Goal: Task Accomplishment & Management: Use online tool/utility

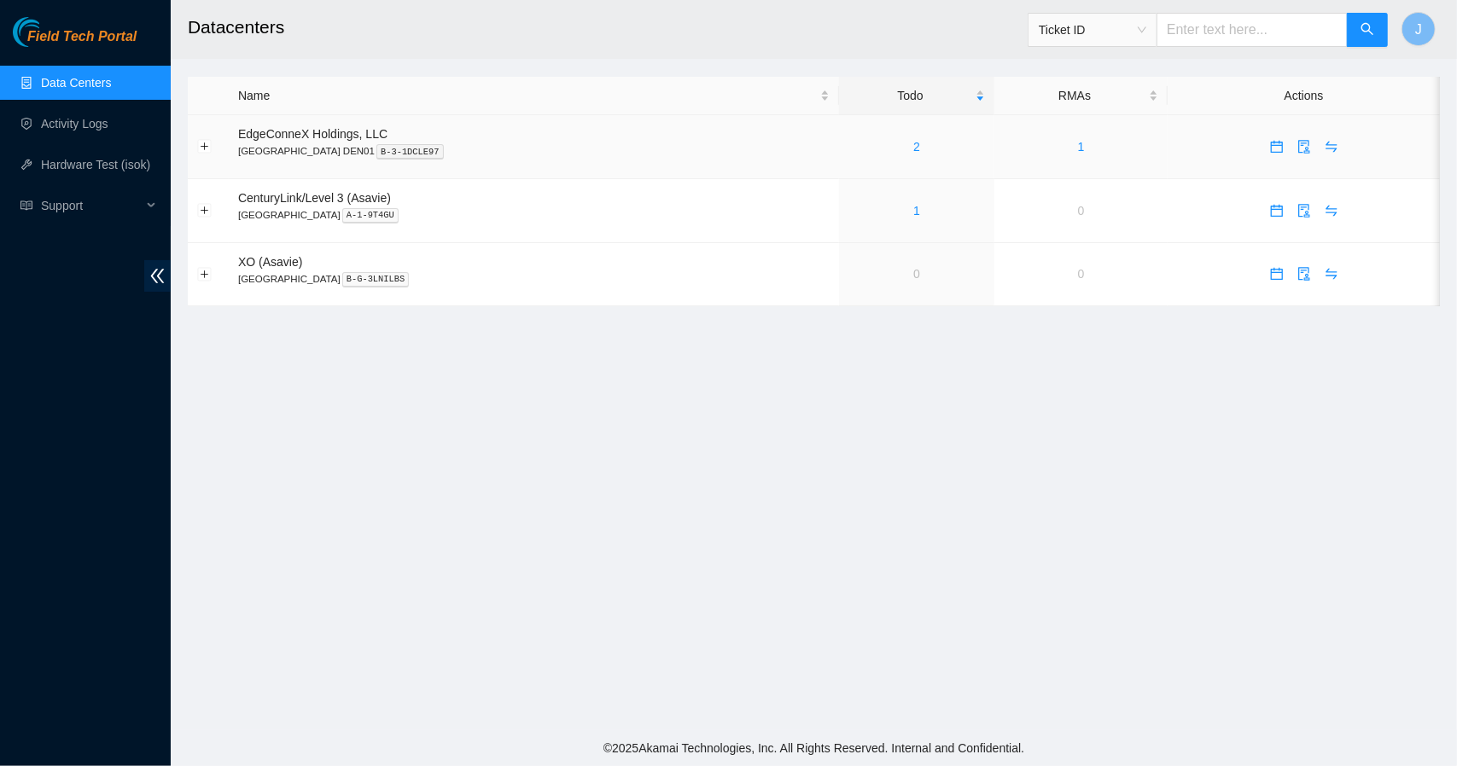
click at [848, 144] on div "2" at bounding box center [916, 146] width 137 height 19
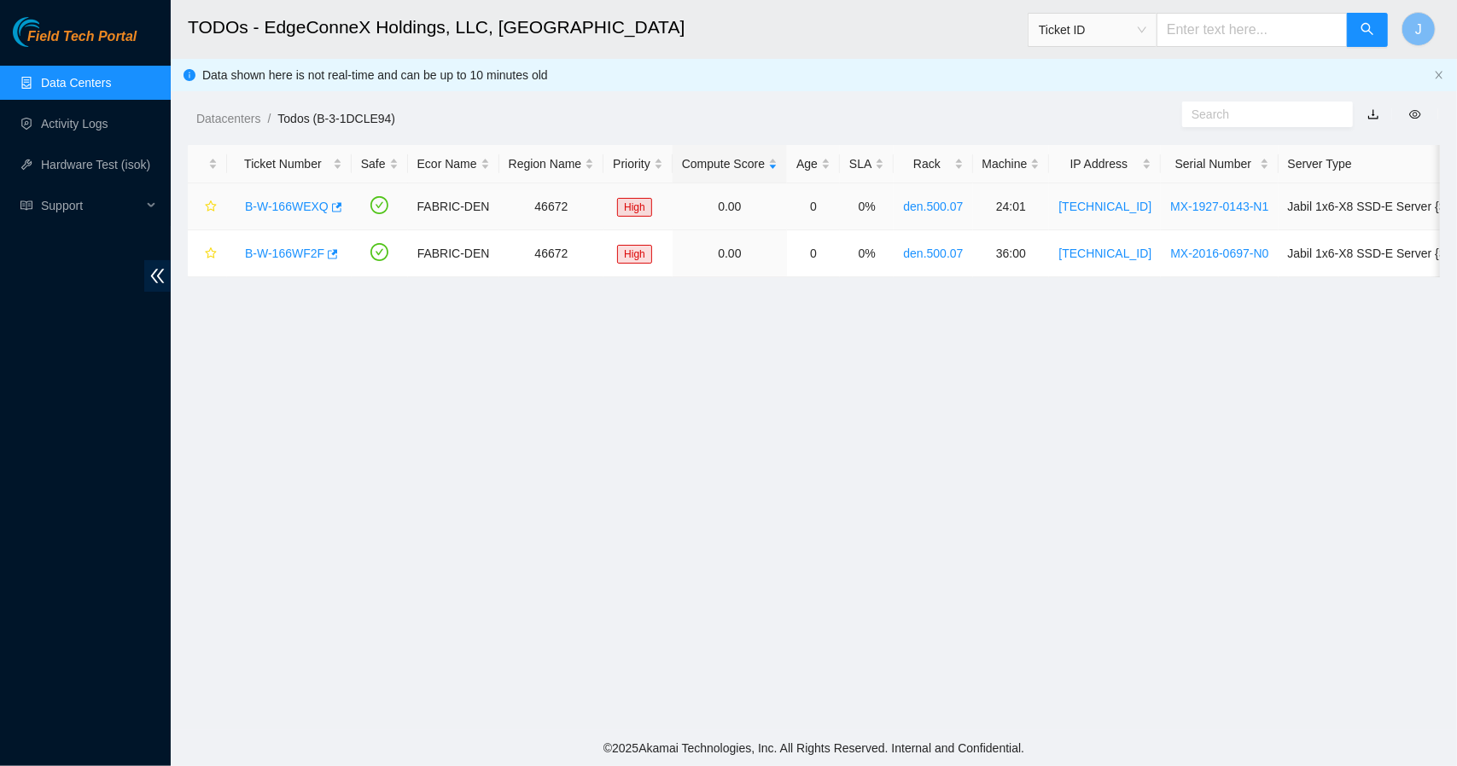
click at [302, 202] on link "B-W-166WEXQ" at bounding box center [287, 207] width 84 height 14
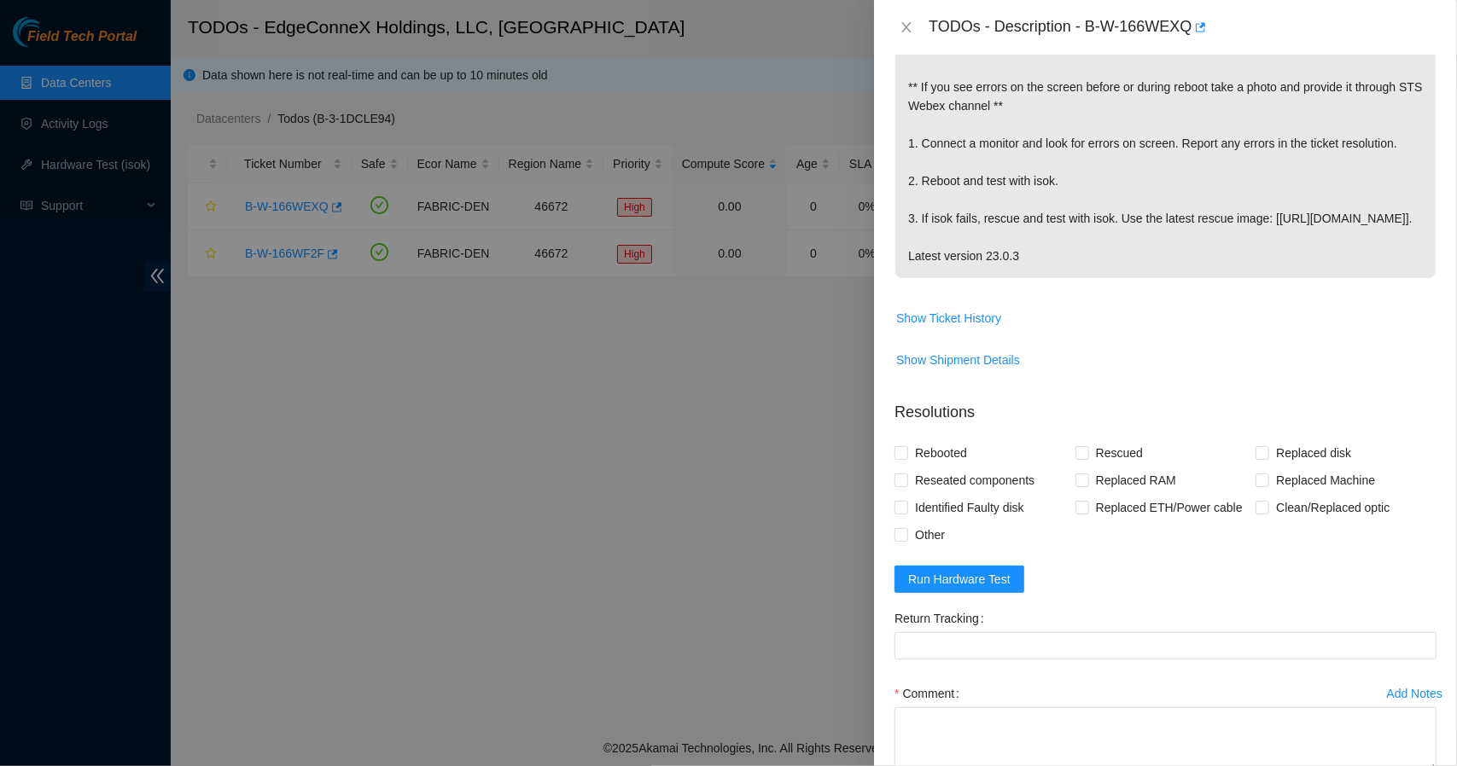
scroll to position [322, 0]
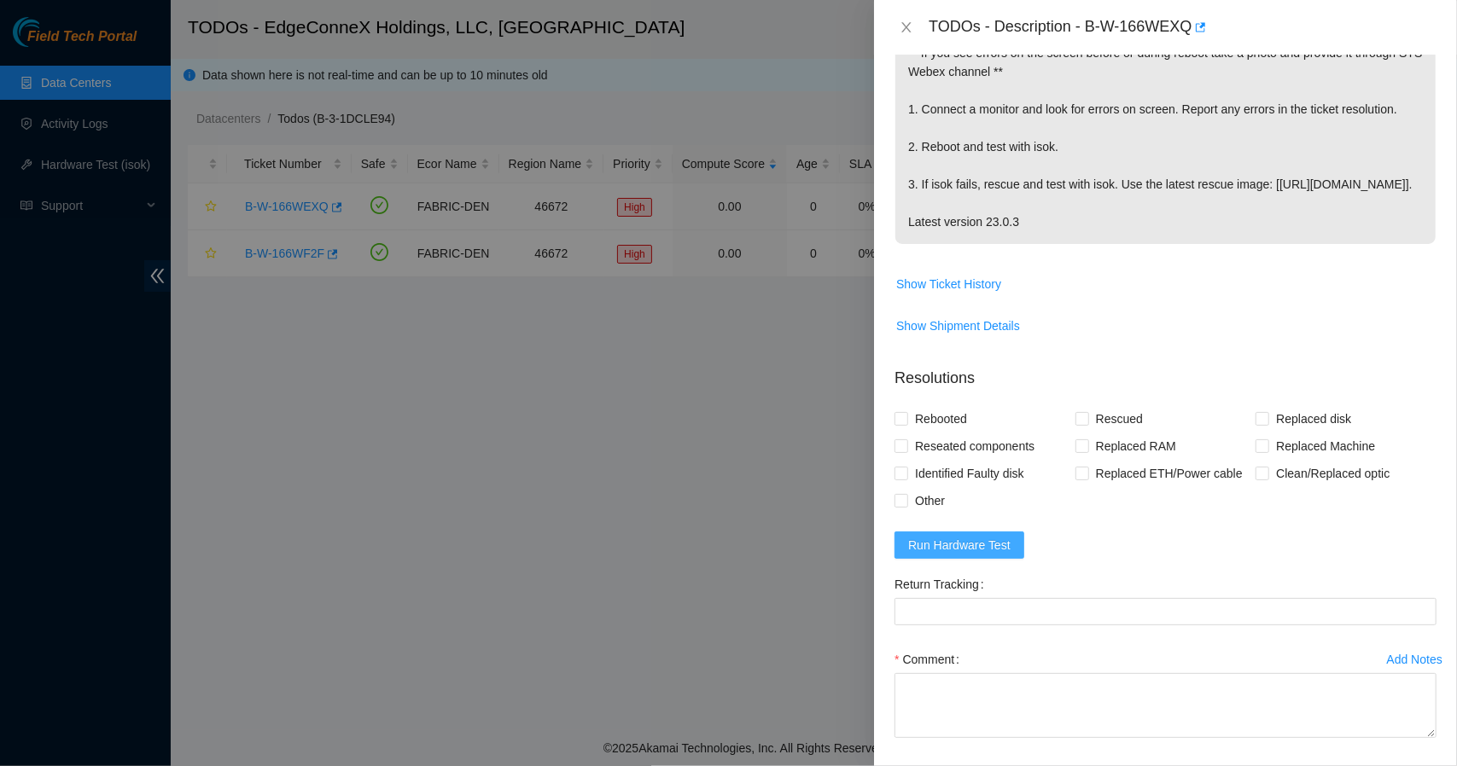
click at [980, 555] on span "Run Hardware Test" at bounding box center [959, 545] width 102 height 19
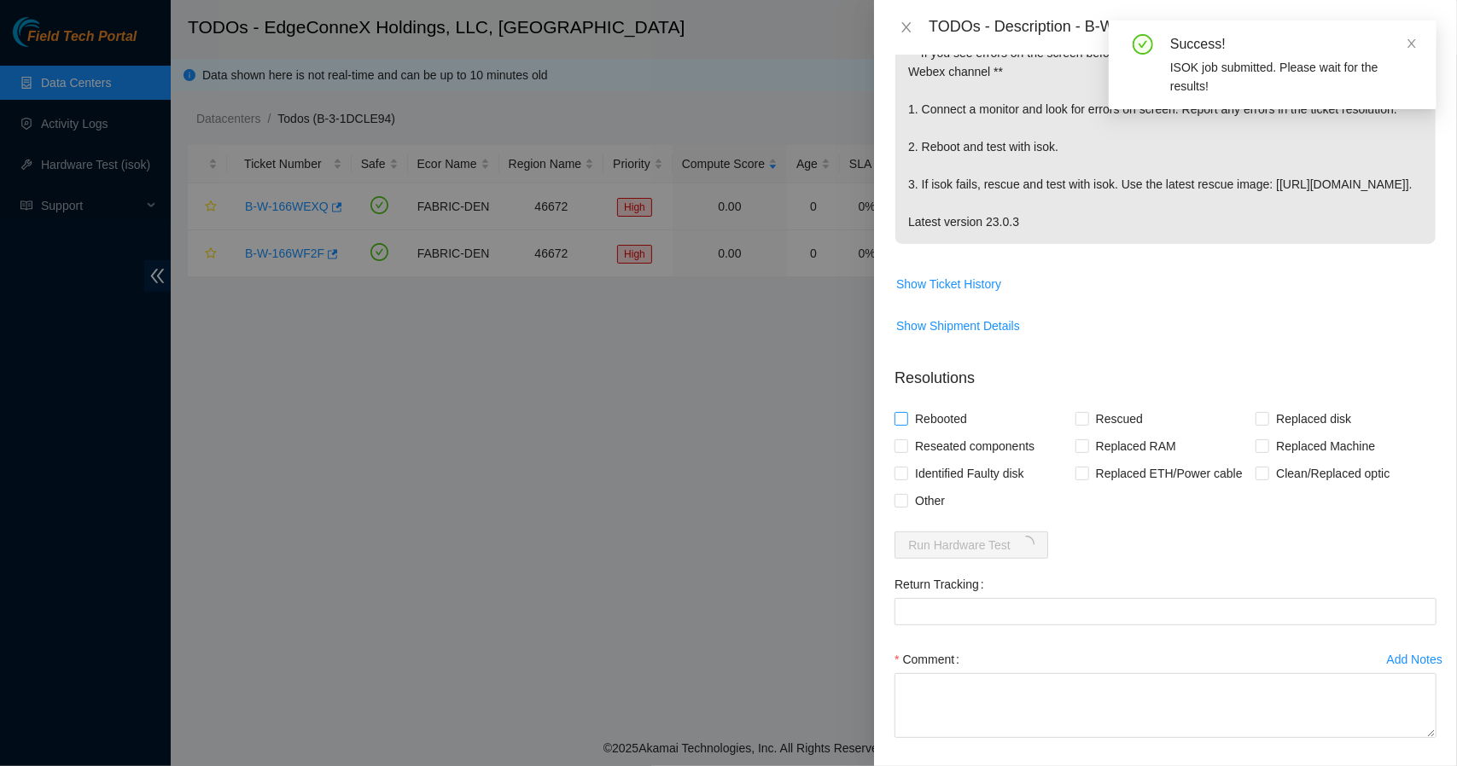
click at [897, 424] on input "Rebooted" at bounding box center [900, 418] width 12 height 12
checkbox input "true"
click at [1079, 424] on input "Rescued" at bounding box center [1081, 418] width 12 height 12
checkbox input "true"
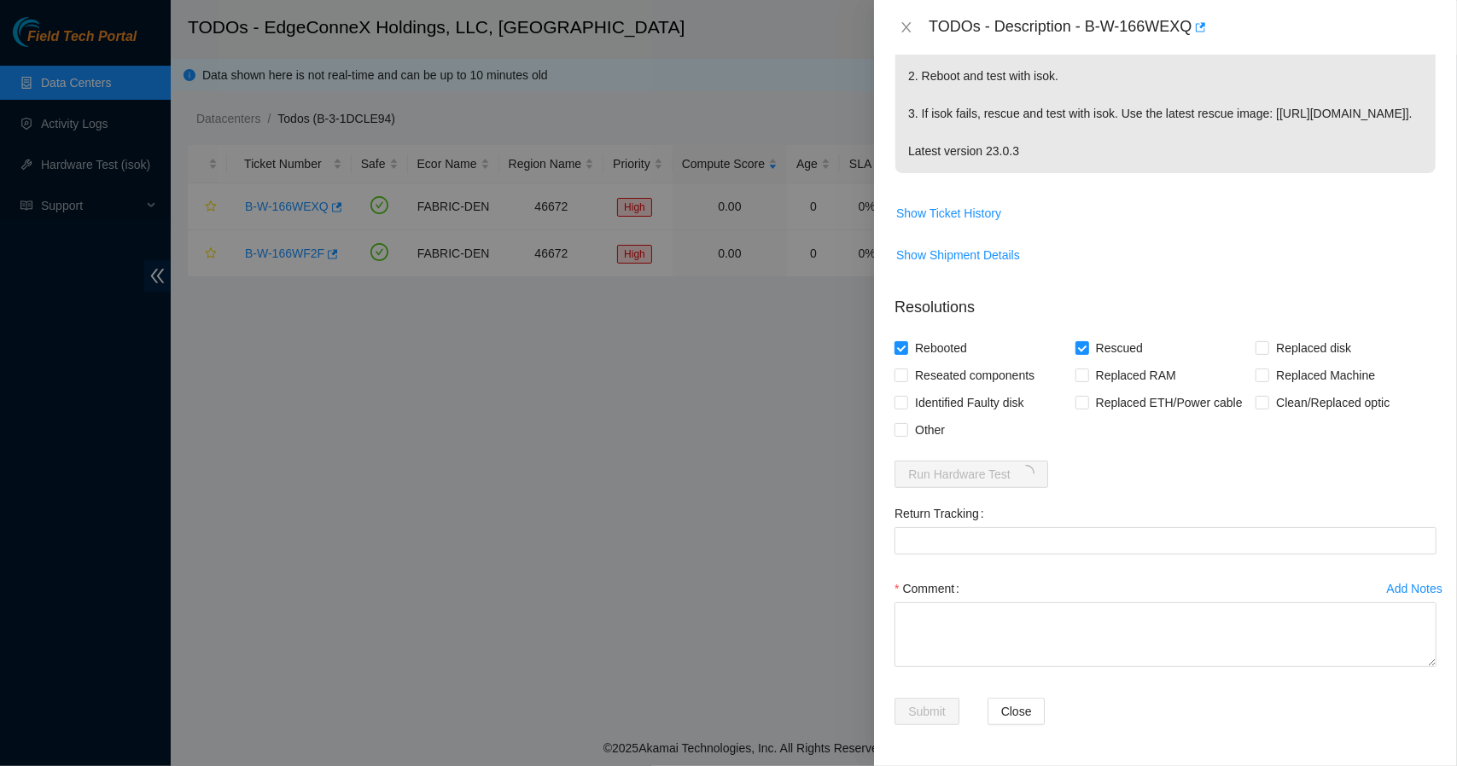
scroll to position [408, 0]
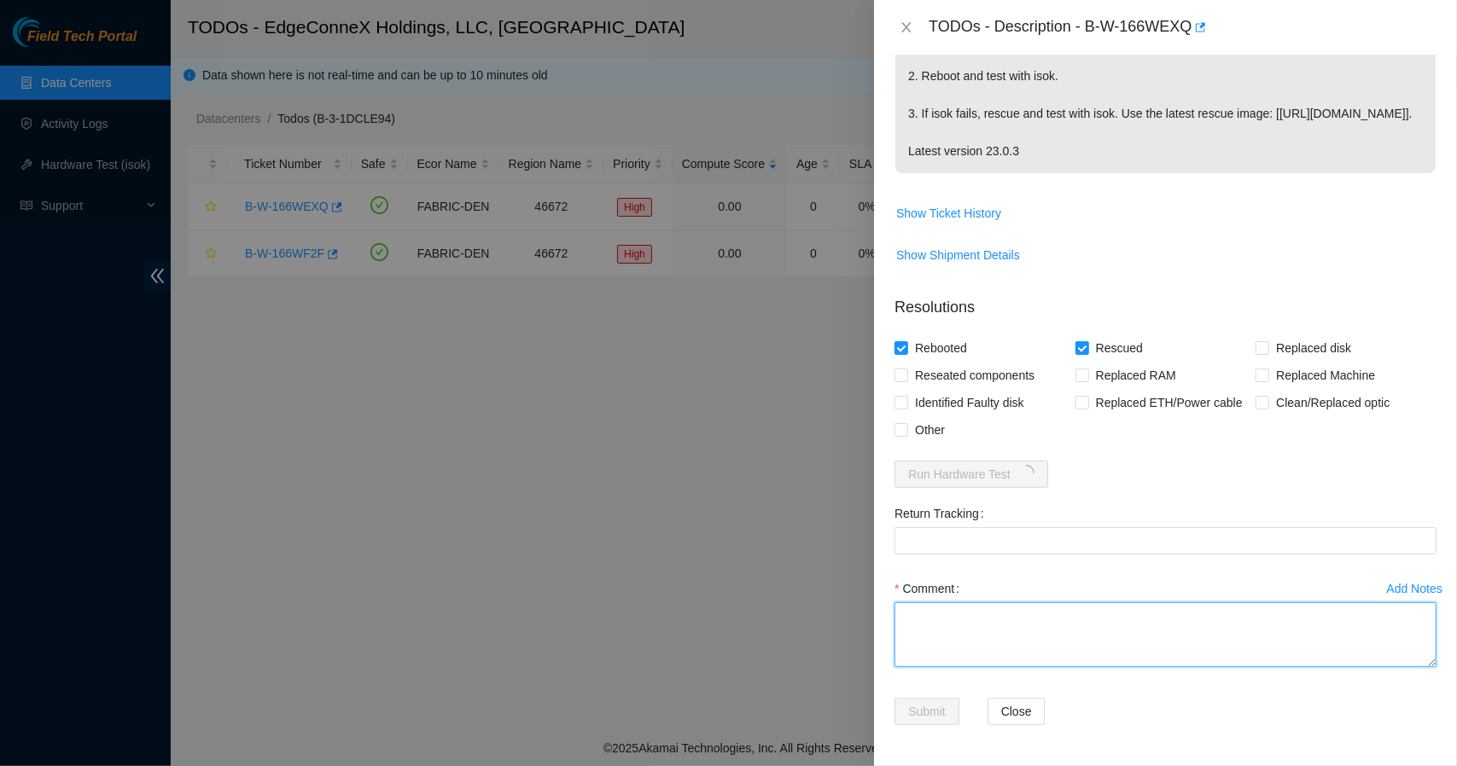
click at [1139, 611] on textarea "Comment" at bounding box center [1165, 635] width 542 height 65
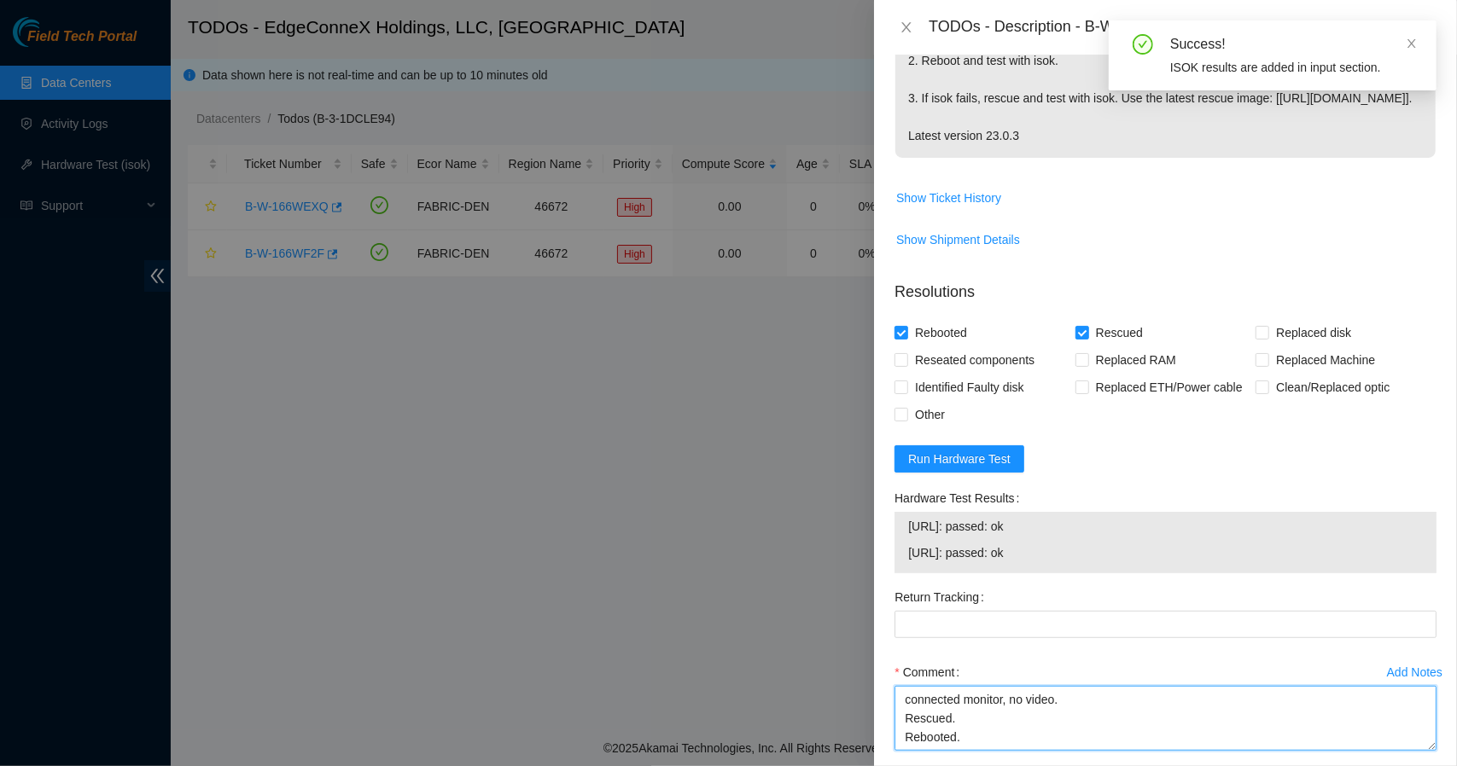
type textarea "connected monitor, no video. Rescued. Rebooted."
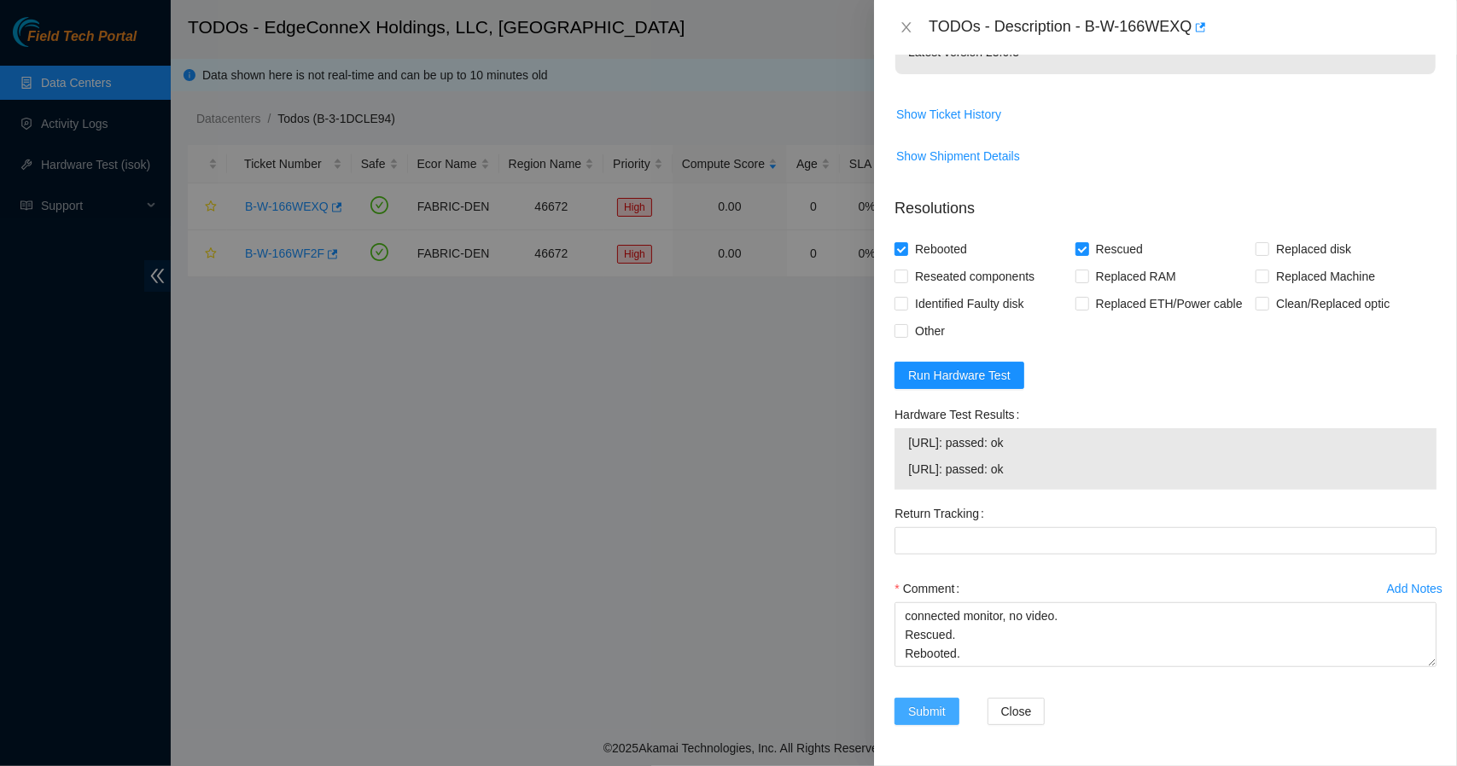
click at [939, 704] on span "Submit" at bounding box center [927, 711] width 38 height 19
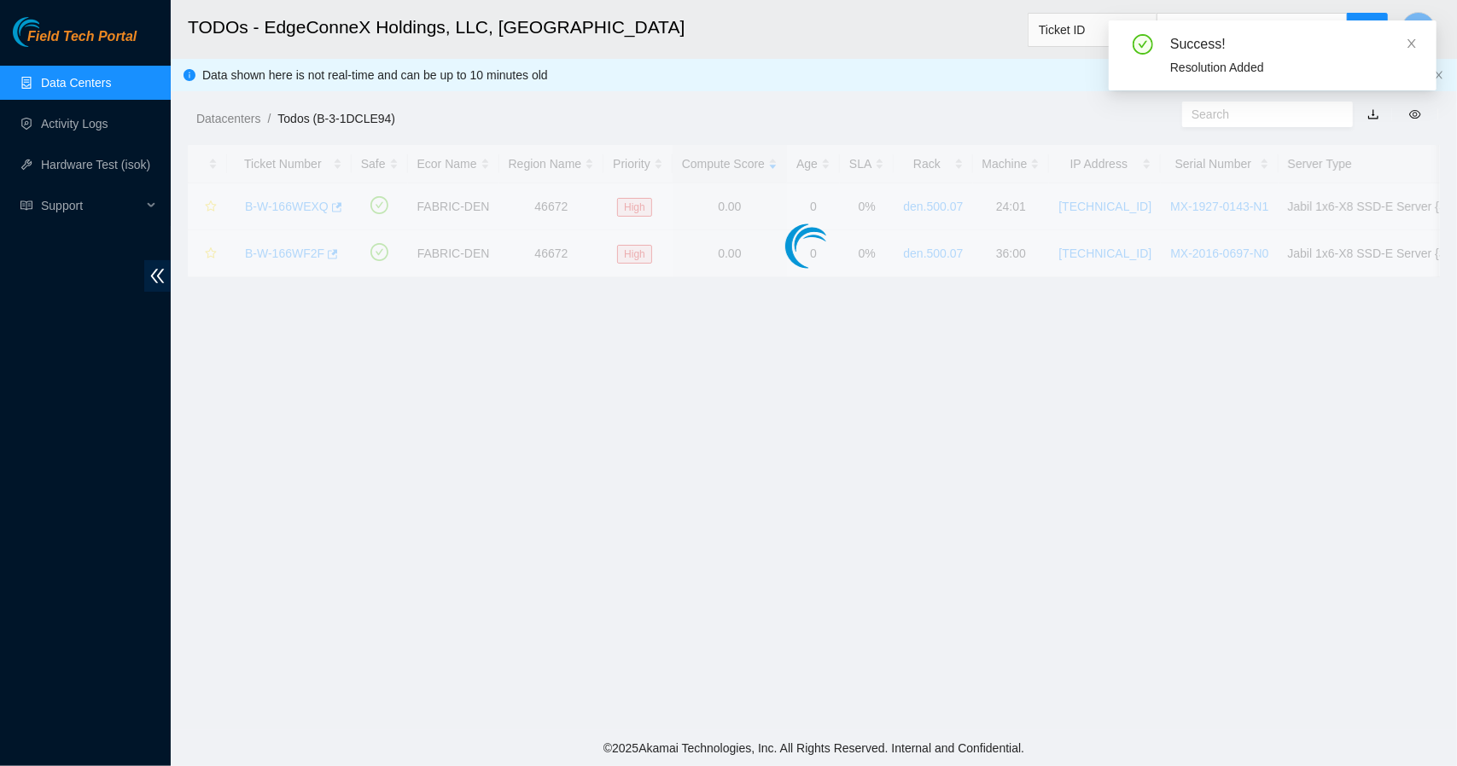
scroll to position [358, 0]
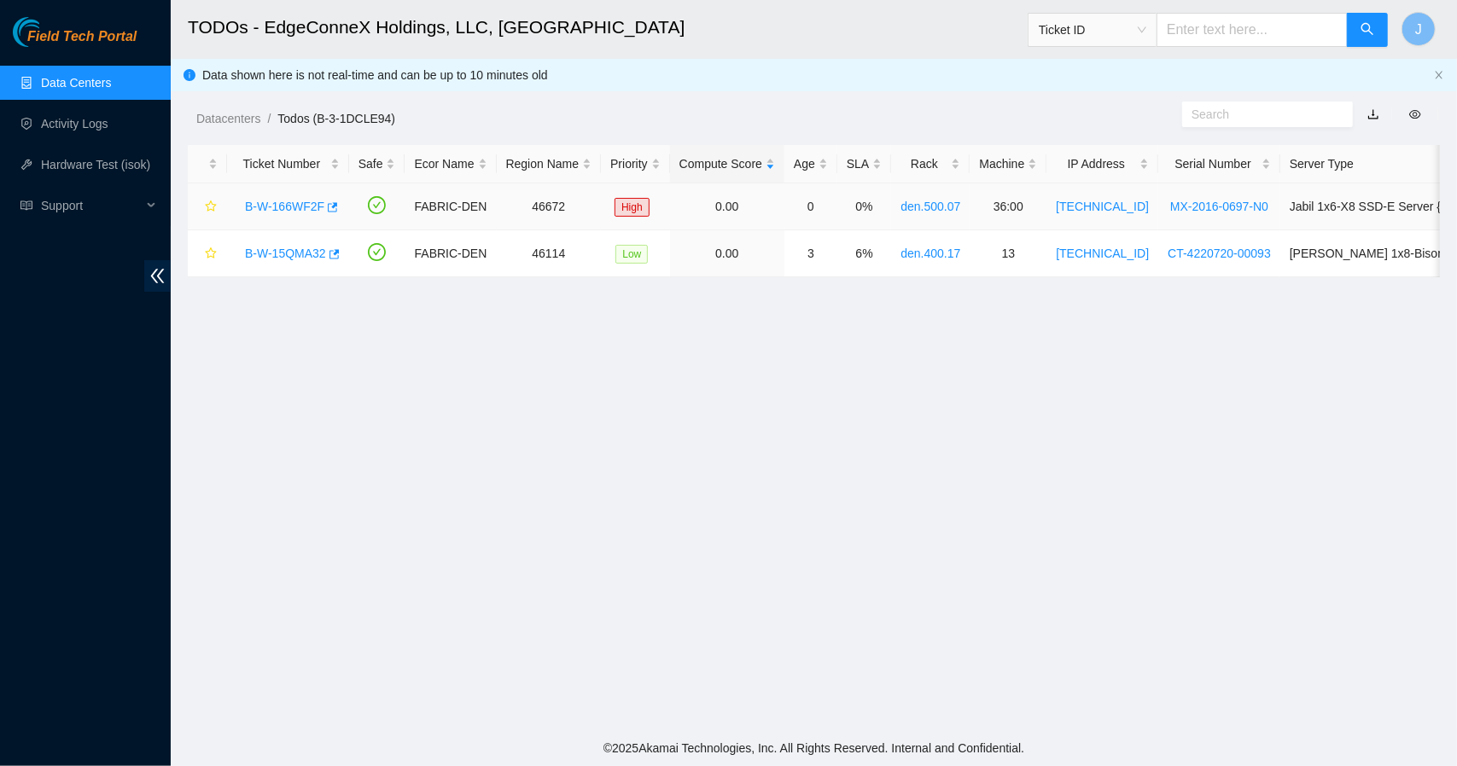
click at [282, 201] on link "B-W-166WF2F" at bounding box center [284, 207] width 79 height 14
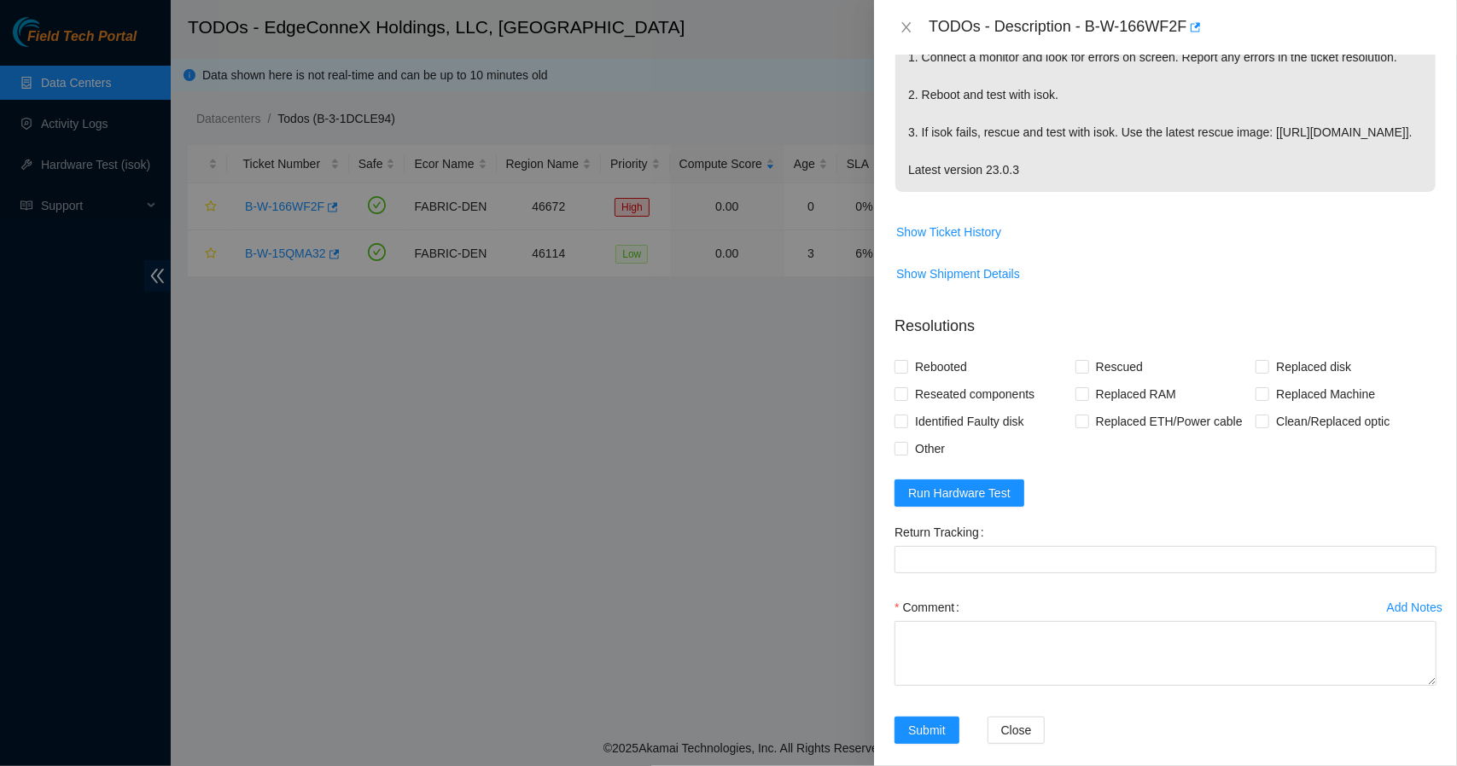
scroll to position [372, 0]
click at [963, 503] on span "Run Hardware Test" at bounding box center [959, 495] width 102 height 19
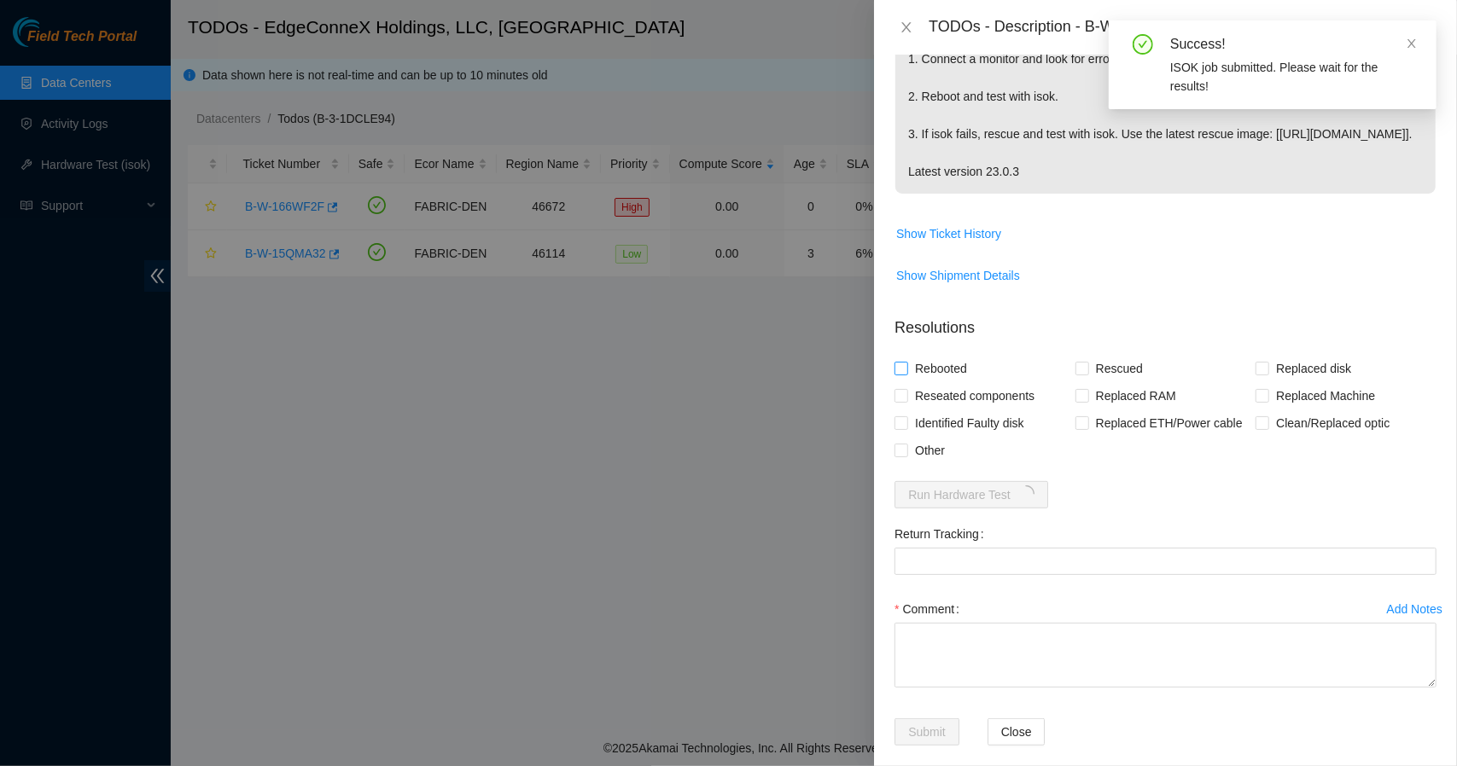
click at [906, 374] on input "Rebooted" at bounding box center [900, 368] width 12 height 12
checkbox input "true"
click at [1075, 382] on label "Rescued" at bounding box center [1112, 368] width 74 height 27
click at [1075, 374] on input "Rescued" at bounding box center [1081, 368] width 12 height 12
checkbox input "true"
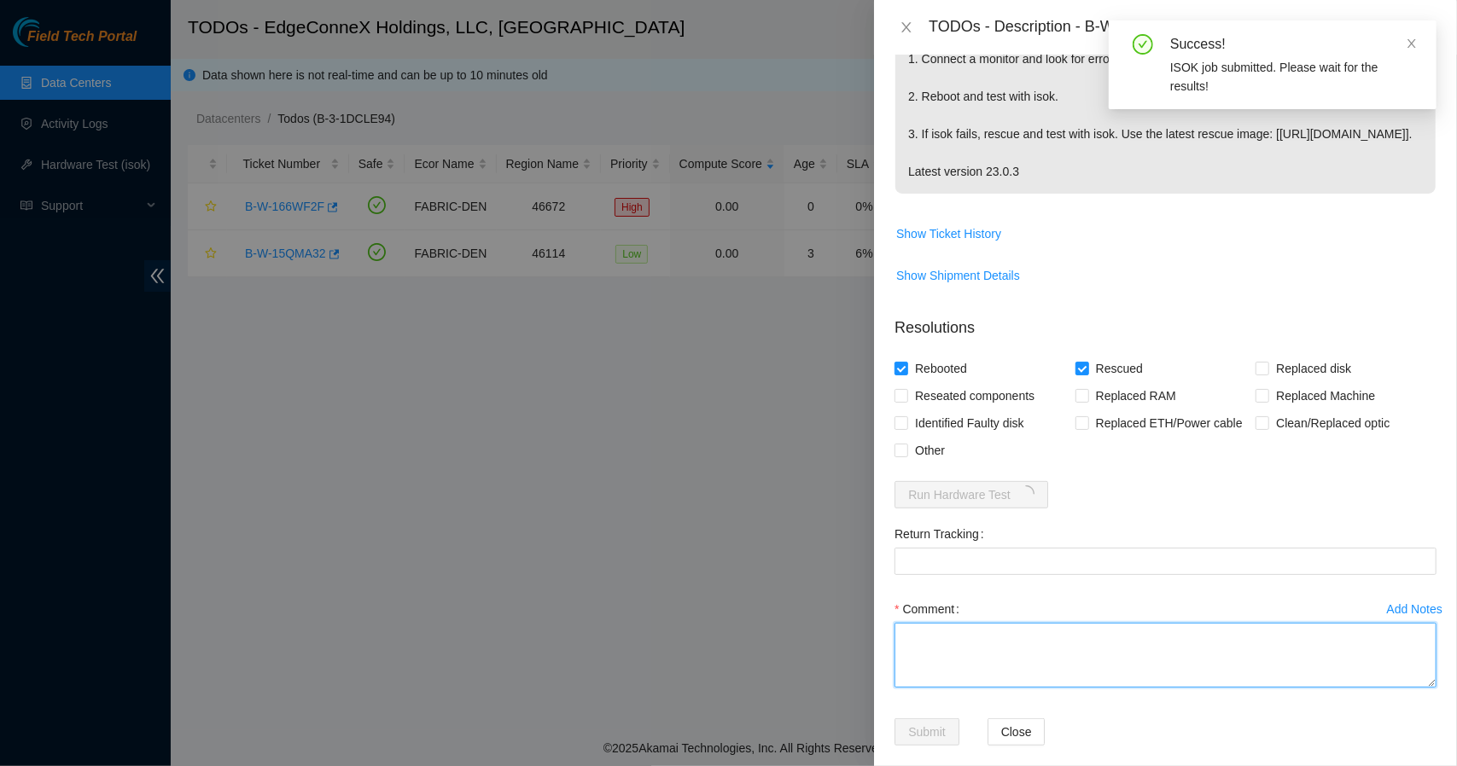
click at [977, 655] on textarea "Comment" at bounding box center [1165, 655] width 542 height 65
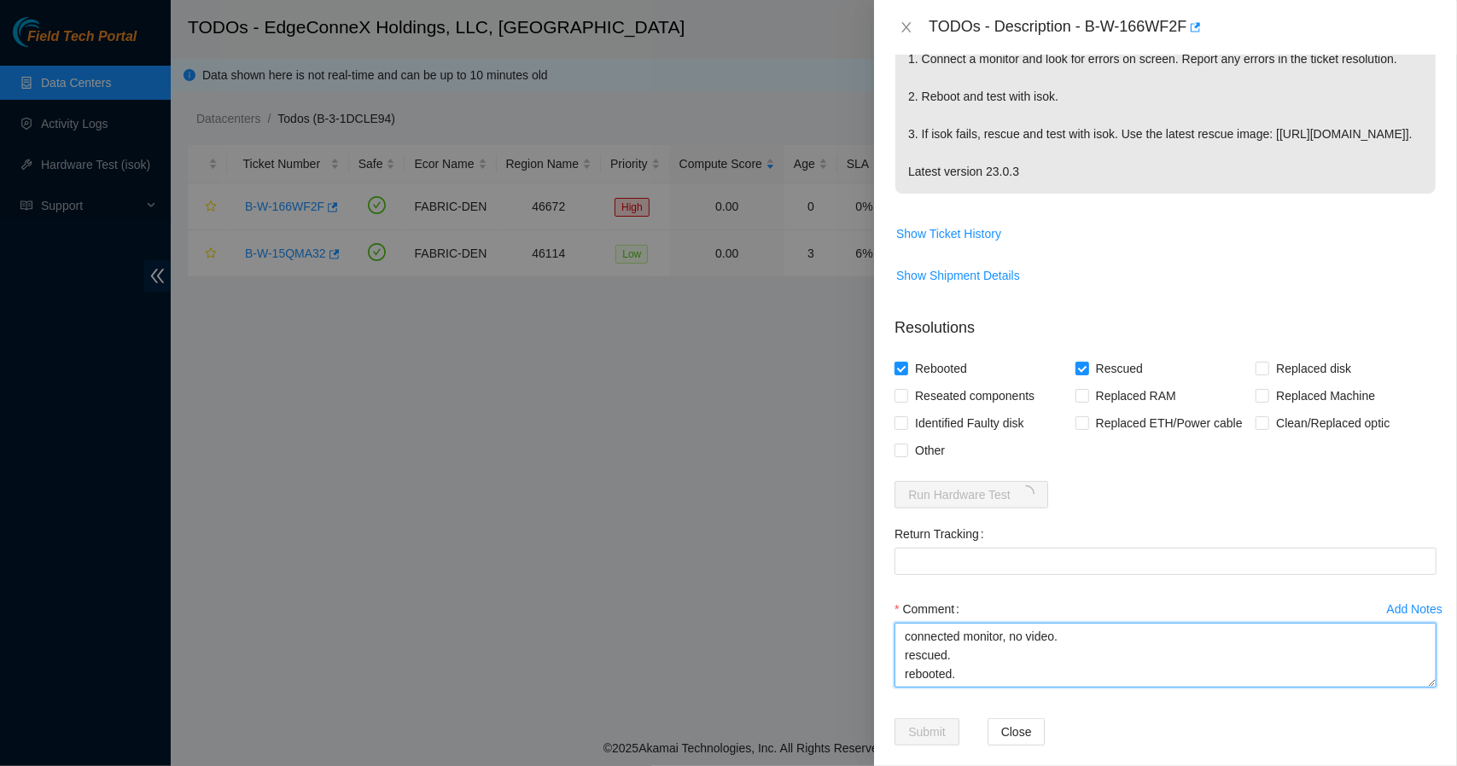
type textarea "connected monitor, no video. rescued. rebooted."
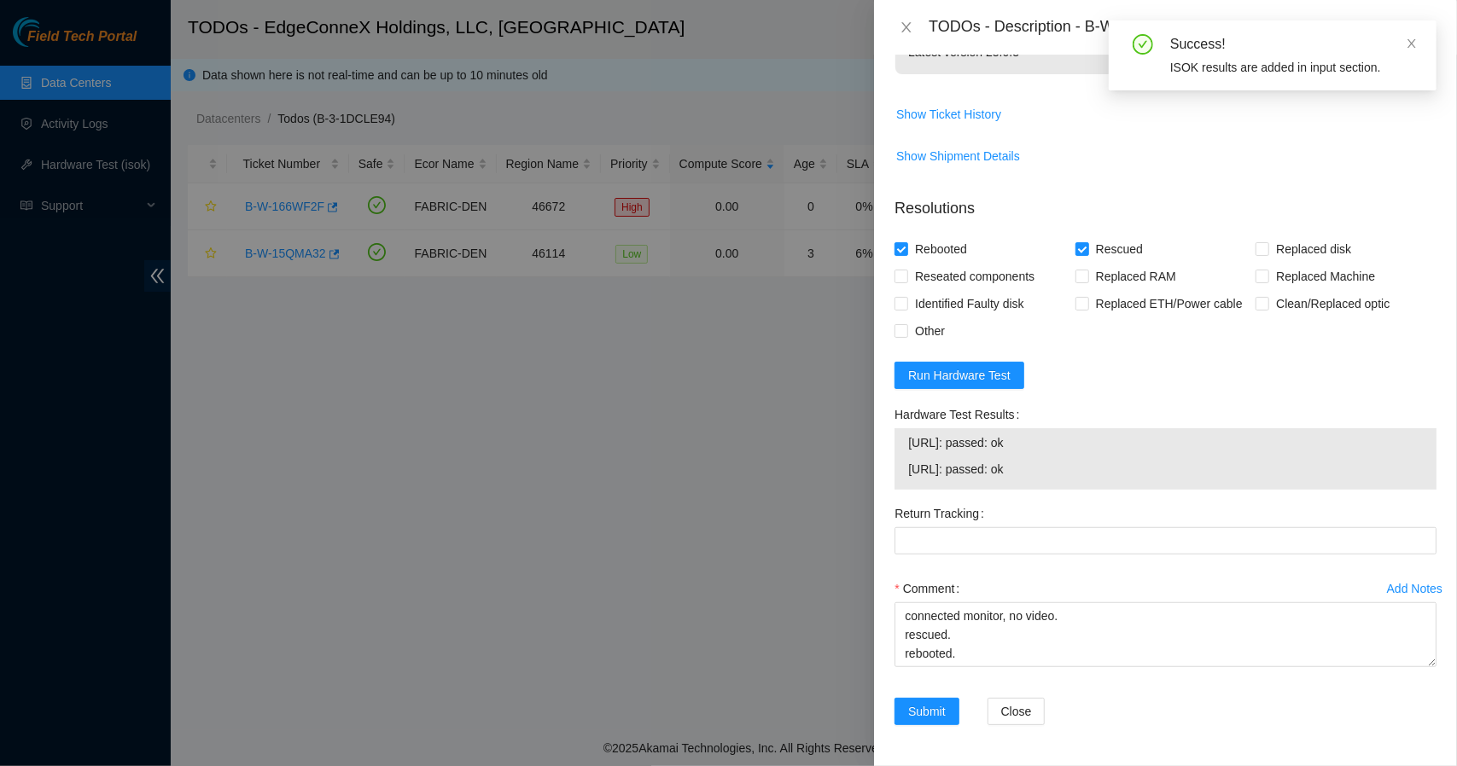
scroll to position [507, 0]
click at [939, 705] on span "Submit" at bounding box center [927, 711] width 38 height 19
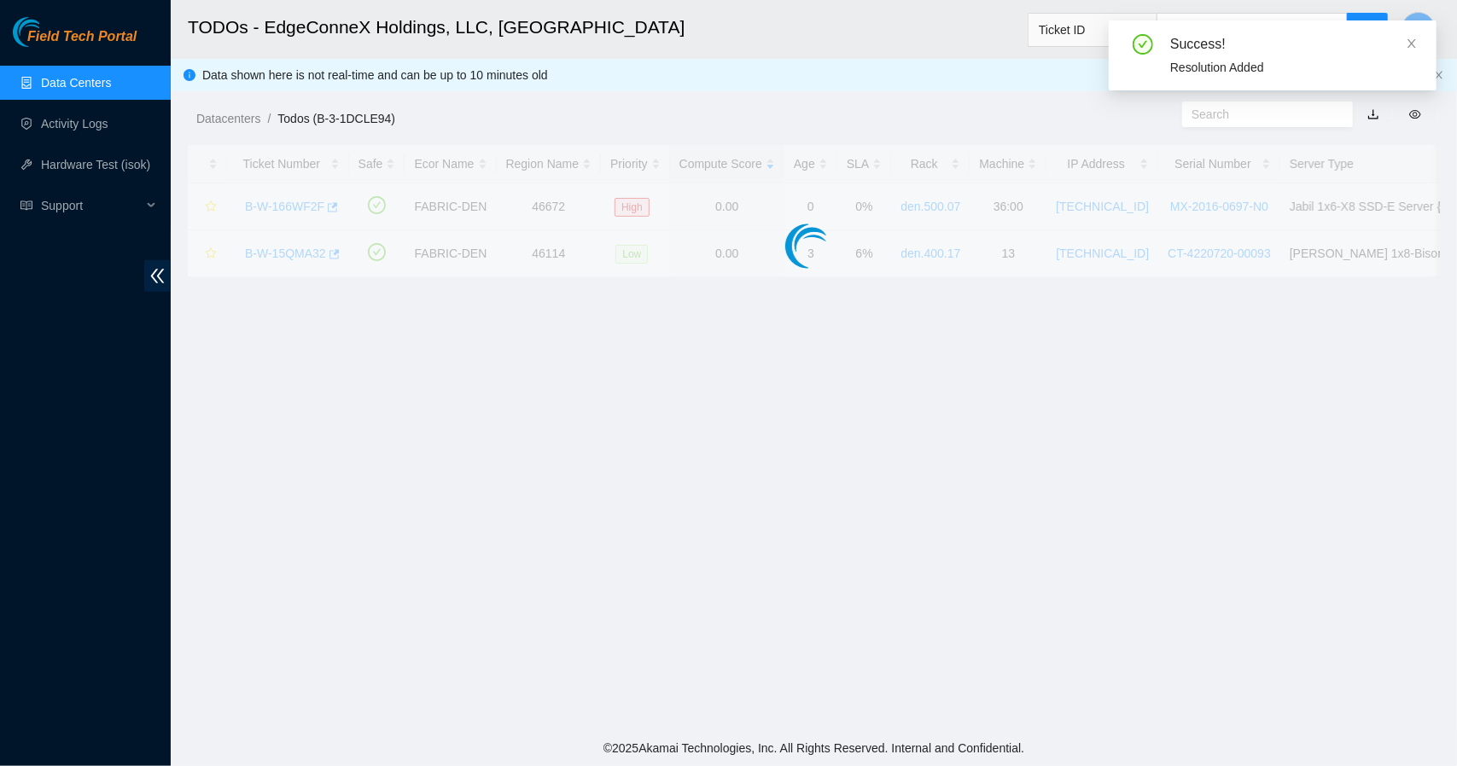
scroll to position [358, 0]
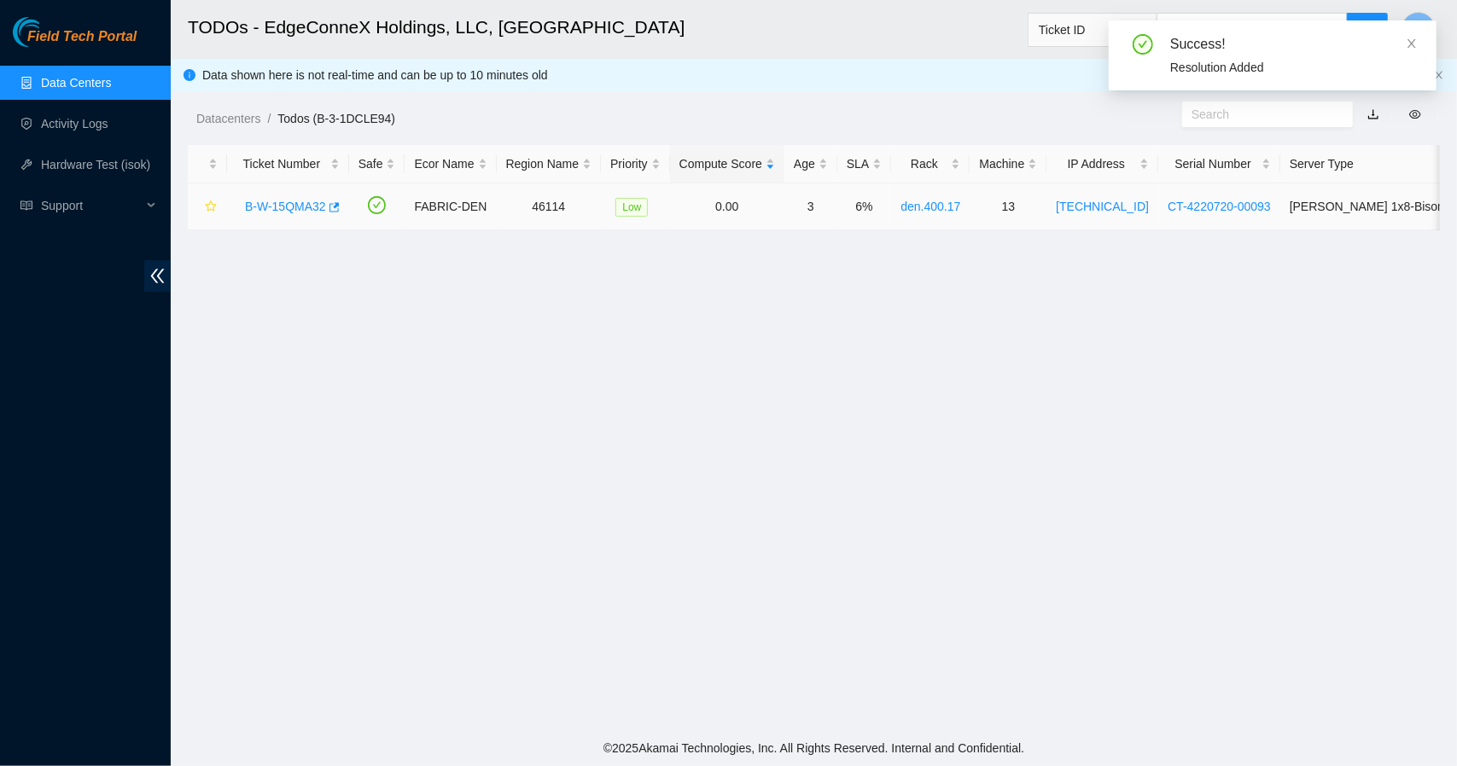
click at [315, 206] on link "B-W-15QMA32" at bounding box center [285, 207] width 81 height 14
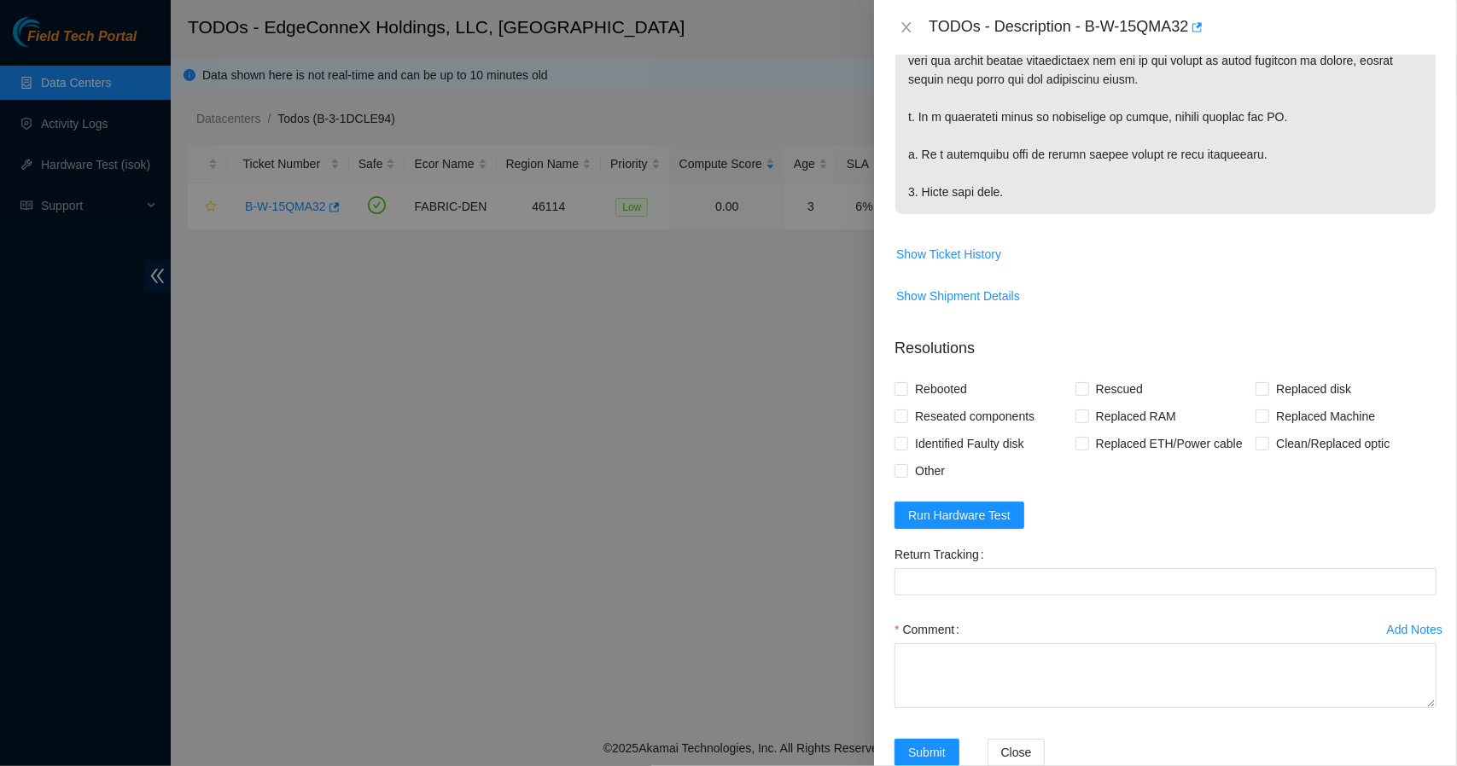
drag, startPoint x: 1441, startPoint y: 127, endPoint x: 1446, endPoint y: 119, distance: 9.5
click at [1446, 119] on div "Problem Type Hardware Sub Type Tier 1 Rack Number den.400.17 Machine Number 13 …" at bounding box center [1165, 411] width 583 height 712
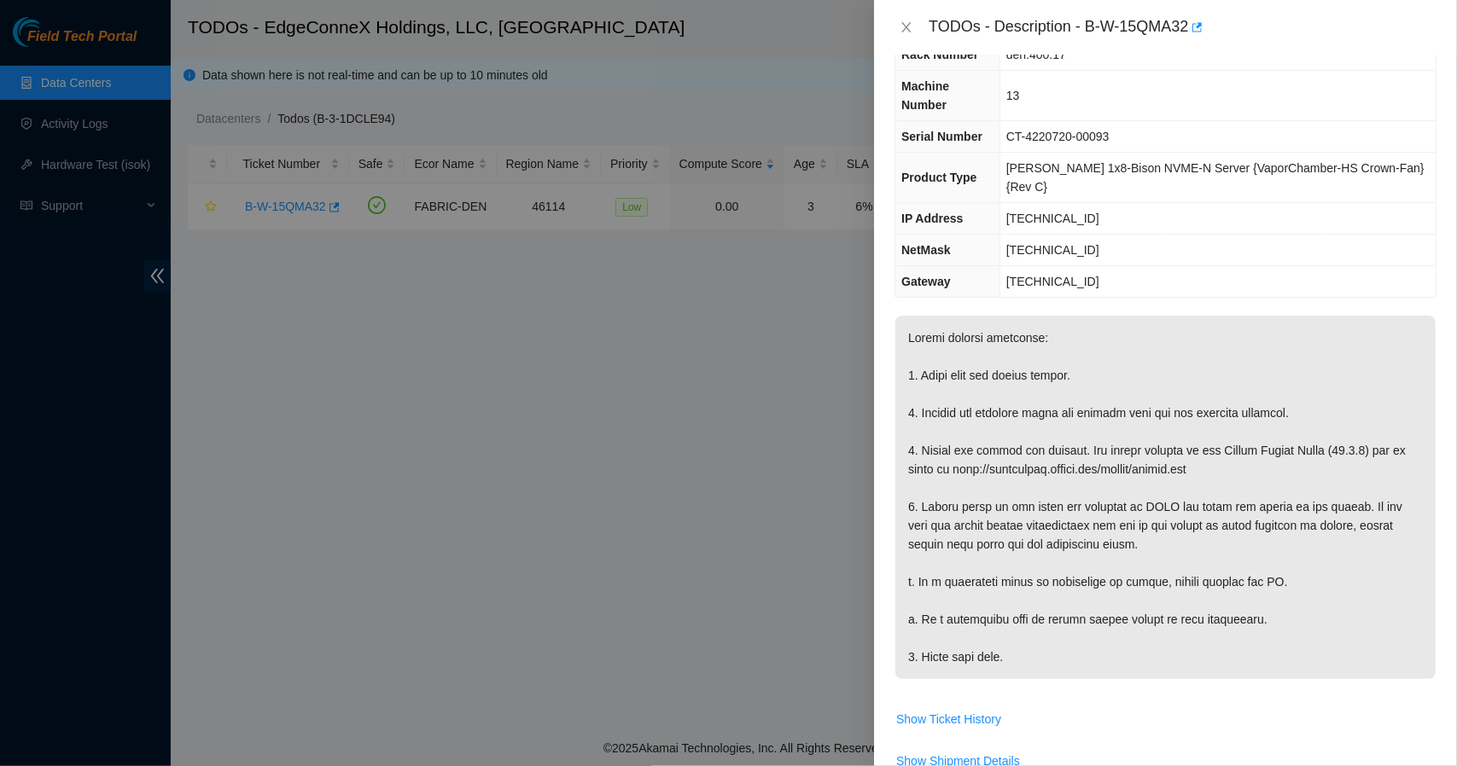
scroll to position [0, 0]
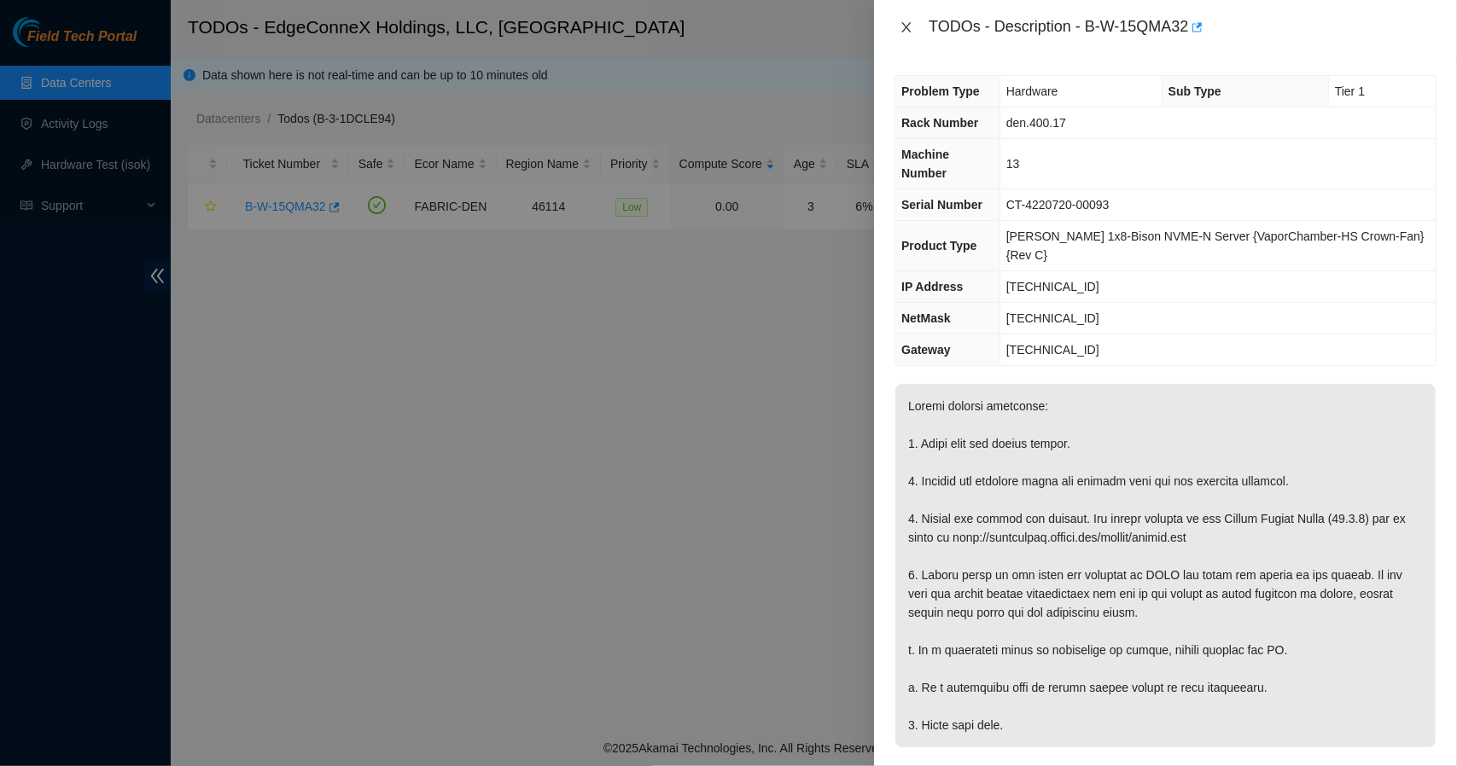
click at [900, 32] on icon "close" at bounding box center [907, 27] width 14 height 14
